Goal: Information Seeking & Learning: Learn about a topic

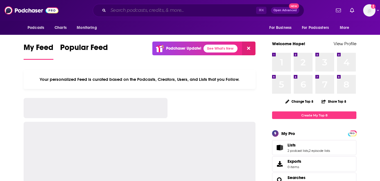
click at [179, 13] on input "Search podcasts, credits, & more..." at bounding box center [182, 10] width 148 height 9
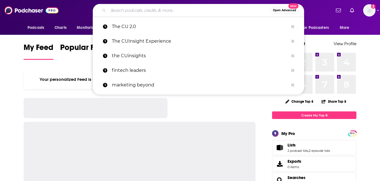
paste input "Making Waves at C-Level: Business Tips for Executives, Leaders, and Entrepreneu…"
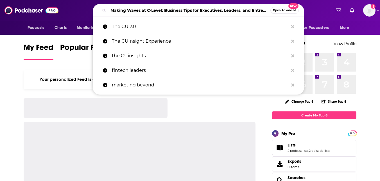
scroll to position [0, 25]
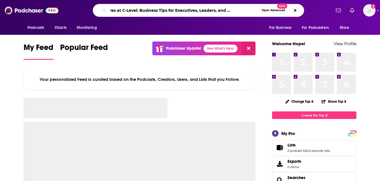
type input "Making Waves at C-Level: Business Tips for Executives, Leaders, and Entrepreneu…"
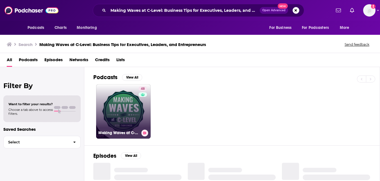
click at [130, 109] on link "48 Making Waves at C-Level: Business Tips for Executives, Leaders, and Entrepre…" at bounding box center [123, 111] width 55 height 55
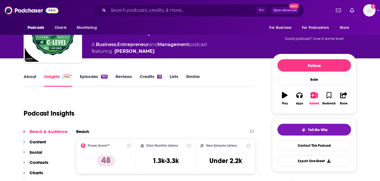
scroll to position [60, 0]
